Goal: Transaction & Acquisition: Subscribe to service/newsletter

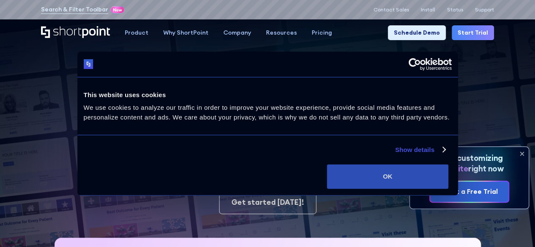
click at [448, 178] on button "OK" at bounding box center [387, 177] width 121 height 25
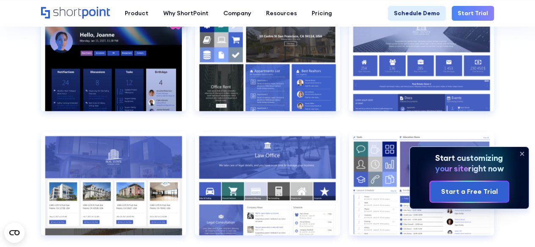
scroll to position [704, 0]
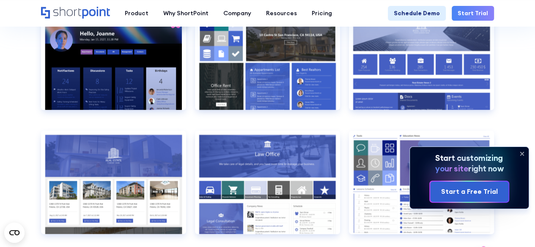
click at [521, 152] on icon at bounding box center [522, 154] width 14 height 14
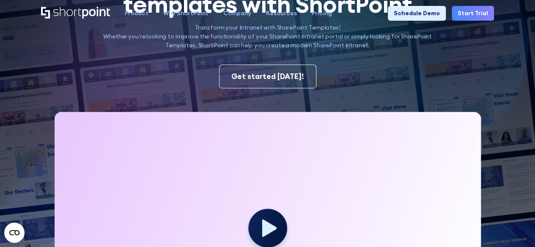
scroll to position [0, 0]
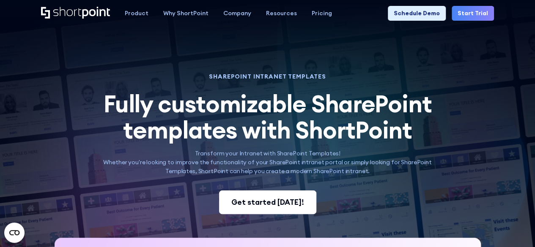
click at [294, 202] on div "Get started [DATE]!" at bounding box center [267, 202] width 73 height 11
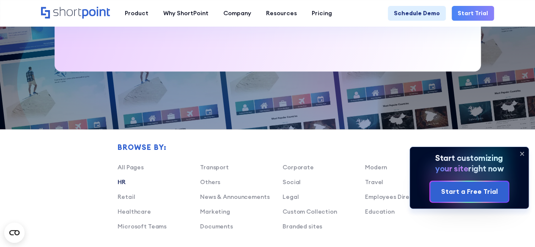
click at [124, 182] on link "HR" at bounding box center [122, 182] width 8 height 8
click at [123, 183] on link "HR" at bounding box center [122, 182] width 8 height 8
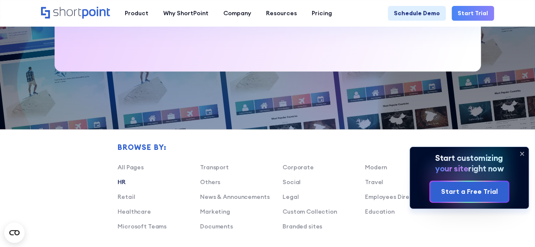
click at [524, 153] on icon at bounding box center [522, 154] width 14 height 14
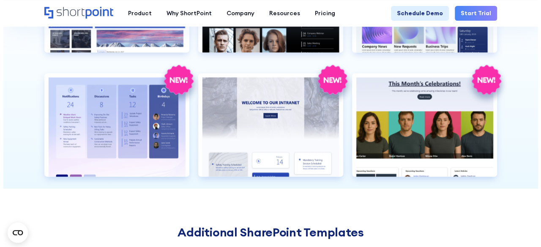
scroll to position [883, 0]
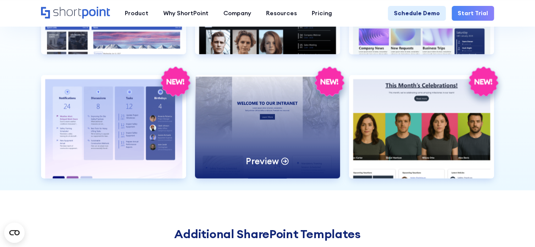
click at [273, 105] on div "Preview" at bounding box center [267, 127] width 145 height 104
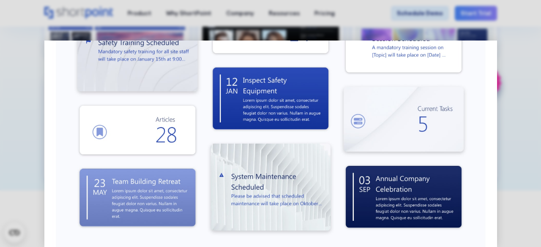
scroll to position [0, 0]
